Goal: Find contact information: Find contact information

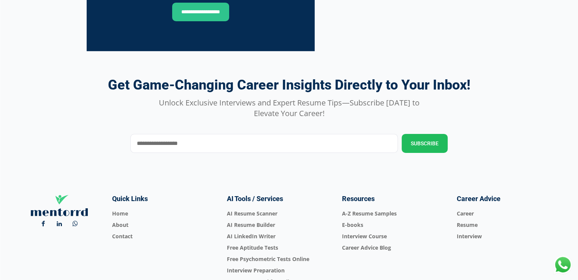
scroll to position [2667, 0]
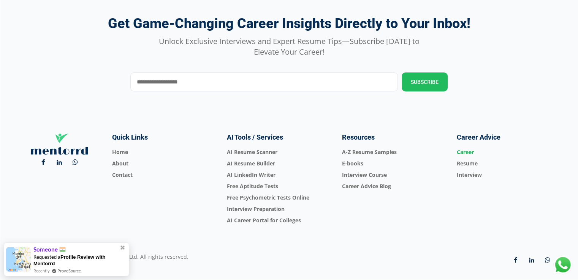
click at [466, 148] on span "Career" at bounding box center [504, 152] width 96 height 11
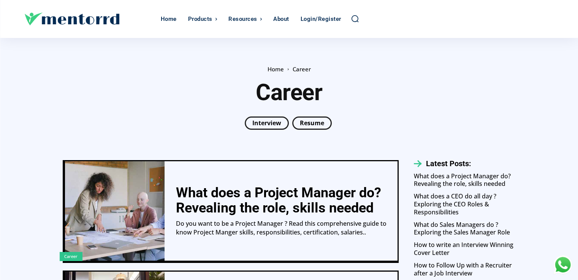
scroll to position [13, 0]
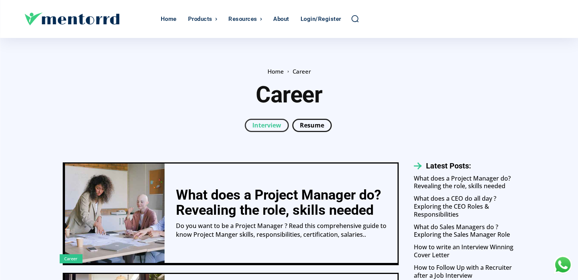
click at [275, 125] on link "Interview" at bounding box center [267, 125] width 44 height 13
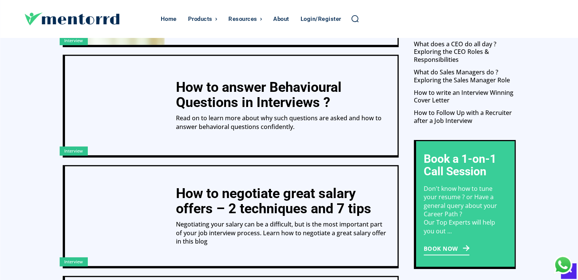
scroll to position [783, 0]
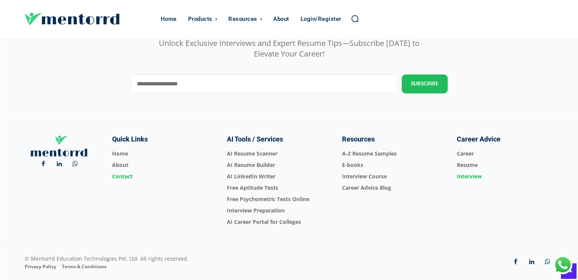
click at [125, 179] on span "Contact" at bounding box center [160, 176] width 96 height 11
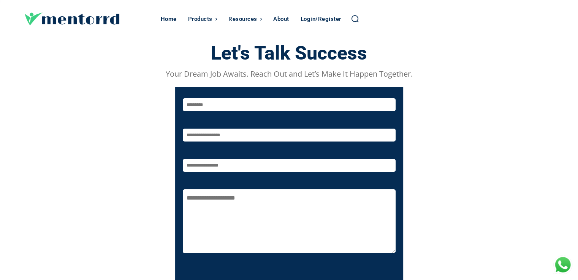
scroll to position [51, 0]
